Goal: Task Accomplishment & Management: Use online tool/utility

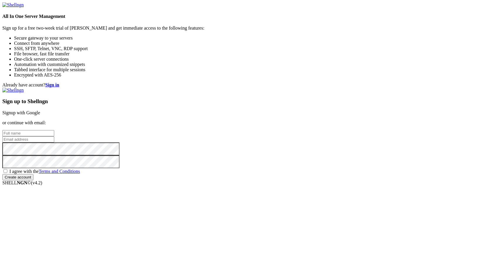
click at [40, 110] on link "Signup with Google" at bounding box center [21, 112] width 38 height 5
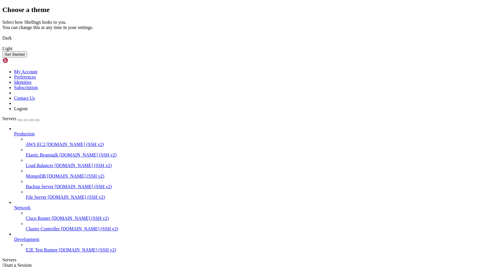
click at [27, 57] on button "Get Started" at bounding box center [14, 54] width 25 height 6
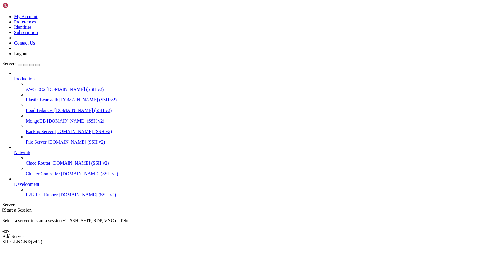
click at [2, 14] on icon at bounding box center [2, 14] width 0 height 0
click at [96, 207] on div " Start a Session Select a server to start a session via SSH, SFTP, RDP, VNC or…" at bounding box center [241, 223] width 479 height 32
click at [2, 14] on icon at bounding box center [2, 14] width 0 height 0
click at [86, 207] on div " Start a Session Select a server to start a session via SSH, SFTP, RDP, VNC or…" at bounding box center [241, 223] width 479 height 32
click at [46, 118] on span "MongoDB" at bounding box center [36, 120] width 20 height 5
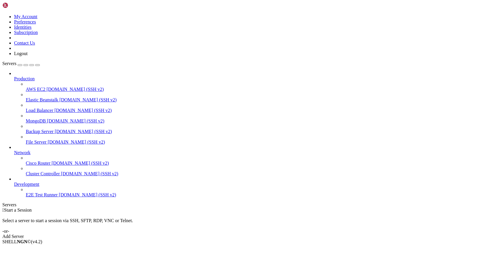
click at [277, 234] on div "Add Server" at bounding box center [241, 236] width 479 height 5
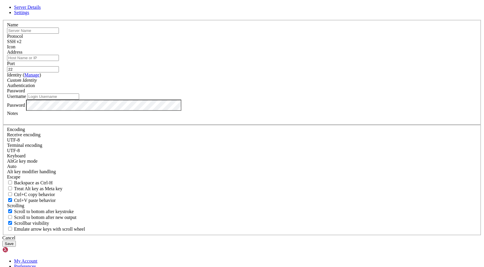
click at [29, 15] on link "Settings" at bounding box center [21, 12] width 15 height 5
click at [41, 10] on link "Server Details" at bounding box center [27, 7] width 27 height 5
click at [2, 20] on icon at bounding box center [2, 20] width 0 height 0
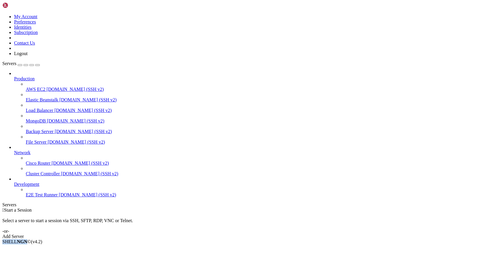
drag, startPoint x: 3, startPoint y: 263, endPoint x: 16, endPoint y: 263, distance: 13.5
click at [16, 244] on div "SHELL NGN © (v 4.2 )" at bounding box center [241, 241] width 479 height 5
copy span "SHELL NGN"
